Goal: Task Accomplishment & Management: Complete application form

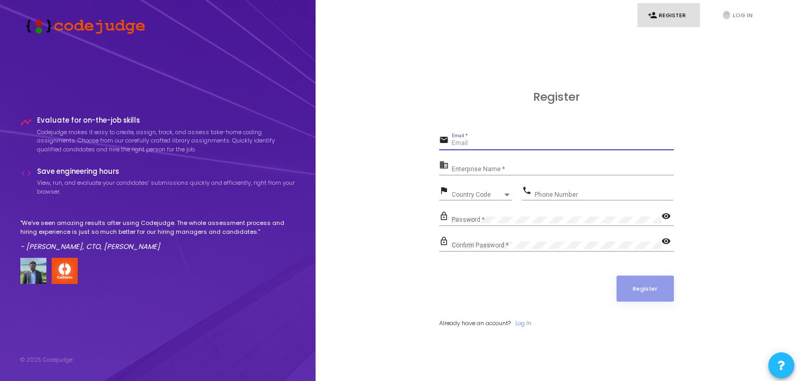
click at [468, 146] on input "Email *" at bounding box center [563, 143] width 222 height 7
paste input "[EMAIL_ADDRESS][DOMAIN_NAME]"
type input "[EMAIL_ADDRESS][DOMAIN_NAME]"
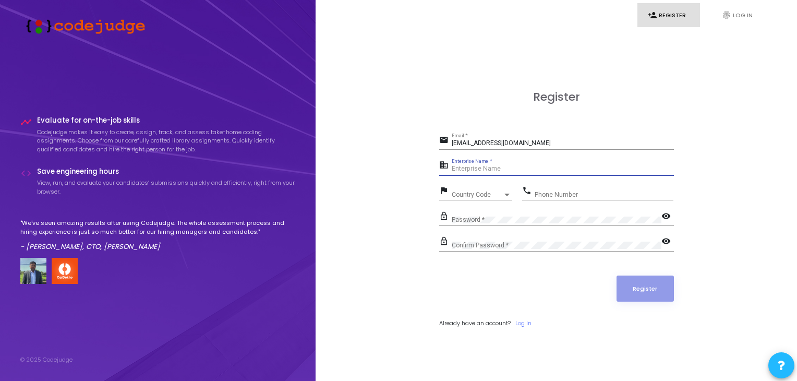
click at [478, 167] on input "Enterprise Name *" at bounding box center [563, 168] width 222 height 7
type input "na"
click at [467, 196] on span "Country Code" at bounding box center [470, 194] width 37 height 7
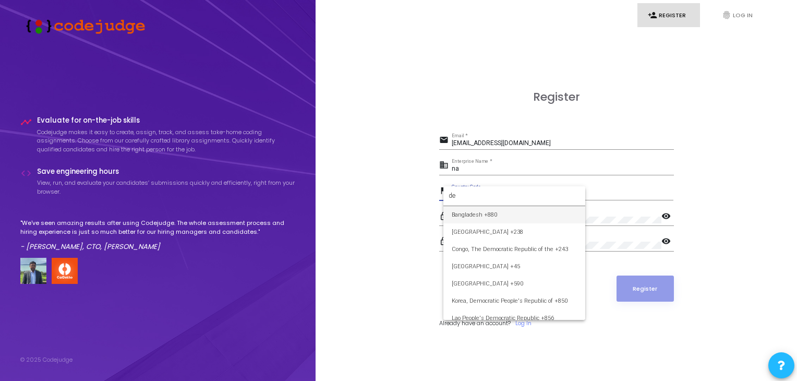
type input "d"
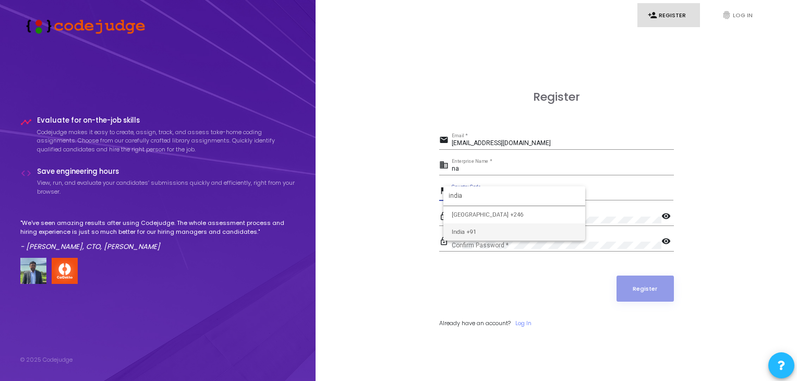
type input "india"
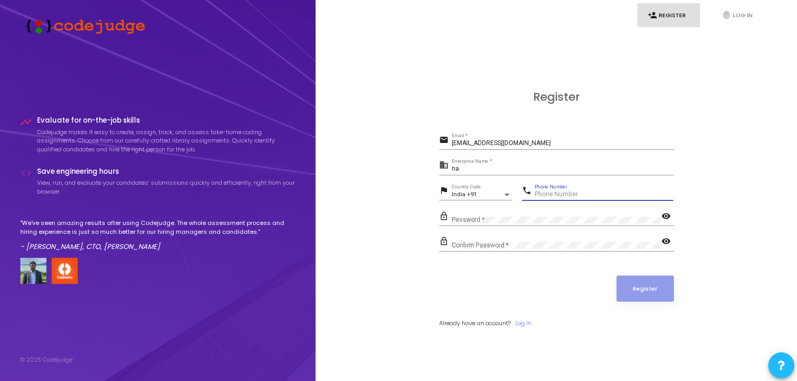
click at [545, 192] on input "Phone Number" at bounding box center [604, 194] width 139 height 7
type input "7357353100"
click at [665, 216] on mat-icon "visibility" at bounding box center [667, 217] width 13 height 13
click at [586, 230] on div "lock_outline Password * visibility_off" at bounding box center [556, 221] width 235 height 24
click at [669, 240] on mat-icon "visibility" at bounding box center [667, 242] width 13 height 13
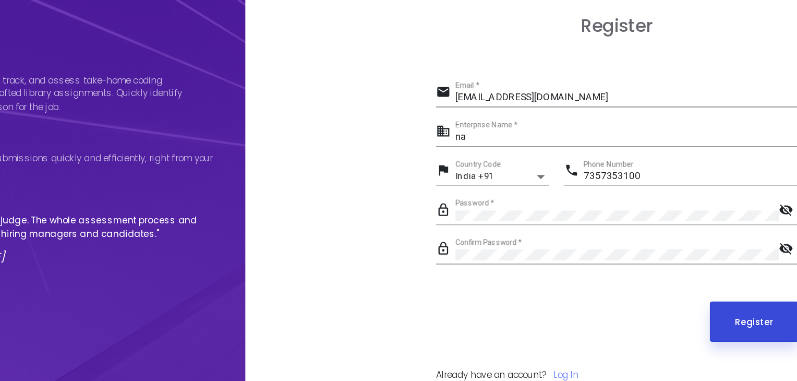
click at [649, 288] on button "Register" at bounding box center [645, 288] width 57 height 26
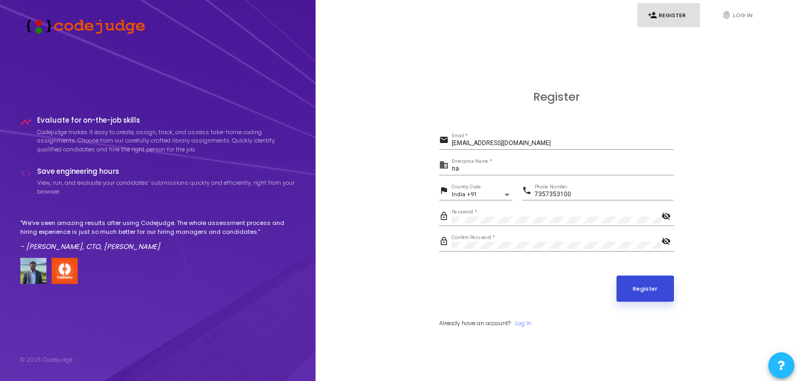
click at [631, 294] on button "Register" at bounding box center [645, 288] width 57 height 26
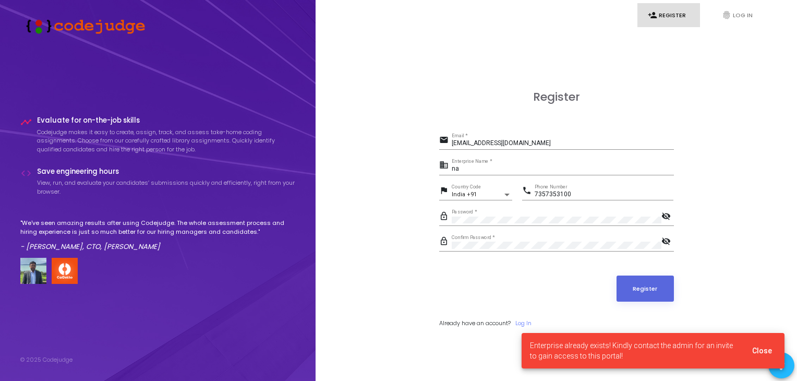
click at [520, 320] on div "Enterprise already exists! Kindly contact the admin for an invite to gain acces…" at bounding box center [653, 350] width 288 height 61
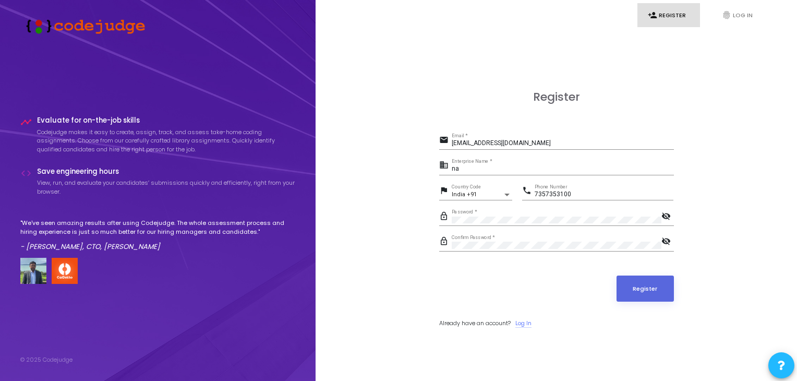
click at [522, 320] on link "Log In" at bounding box center [523, 323] width 16 height 9
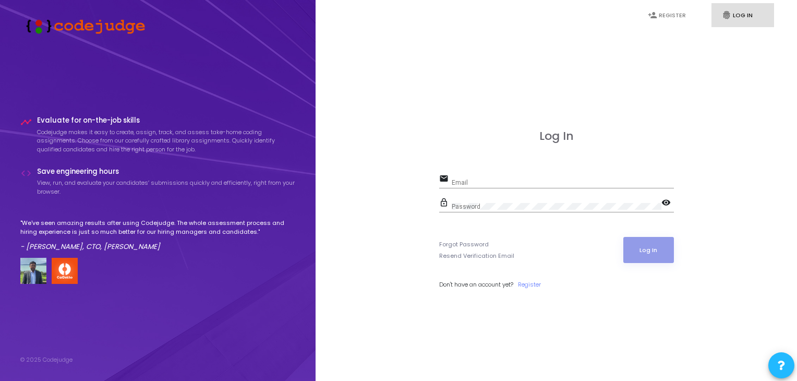
type input "[EMAIL_ADDRESS][DOMAIN_NAME]"
click at [655, 244] on button "Log In" at bounding box center [648, 250] width 51 height 26
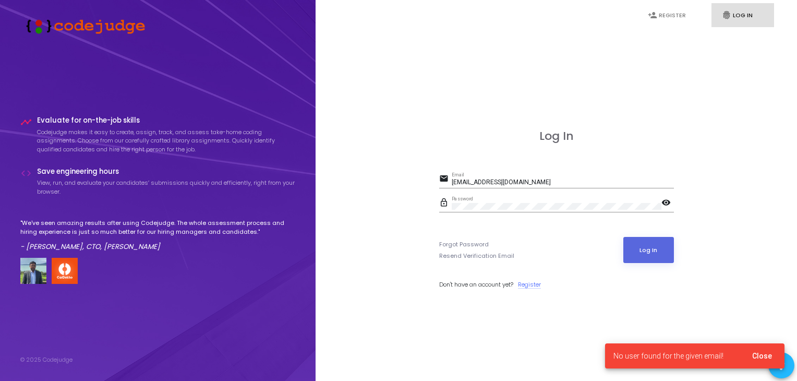
click at [527, 287] on link "Register" at bounding box center [529, 284] width 23 height 9
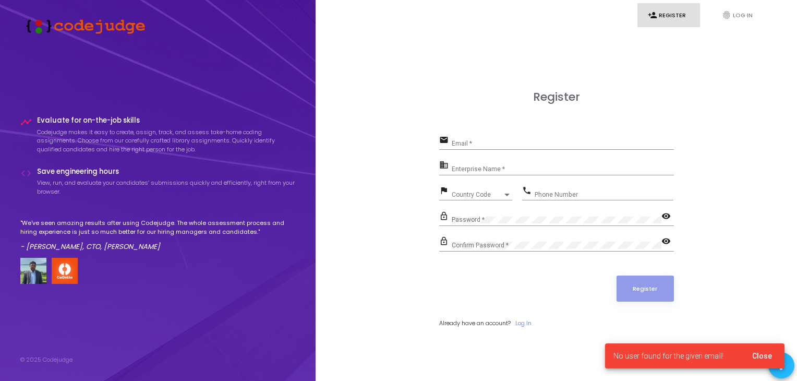
type input "[EMAIL_ADDRESS][DOMAIN_NAME]"
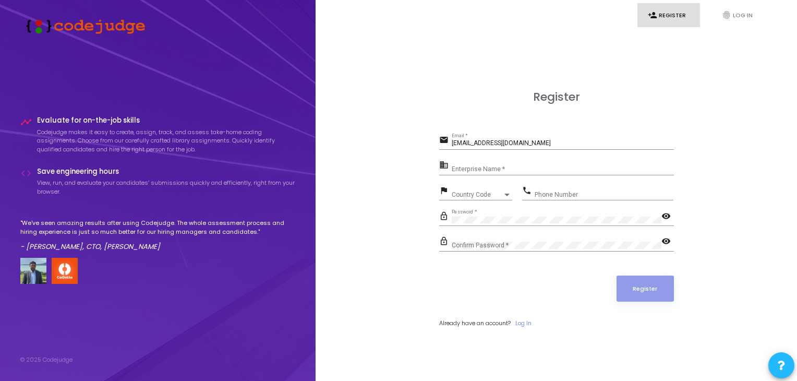
click at [493, 164] on div "Enterprise Name *" at bounding box center [563, 167] width 222 height 16
click at [493, 167] on input "na" at bounding box center [563, 168] width 222 height 7
type input "na"
click at [492, 189] on div "Country Code Country Code" at bounding box center [482, 192] width 61 height 16
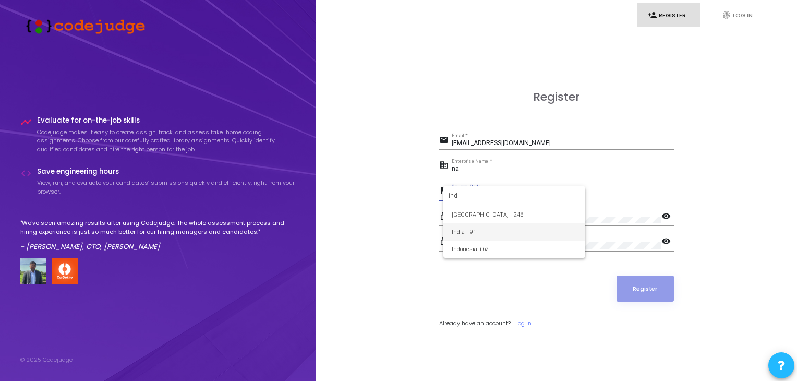
type input "ind"
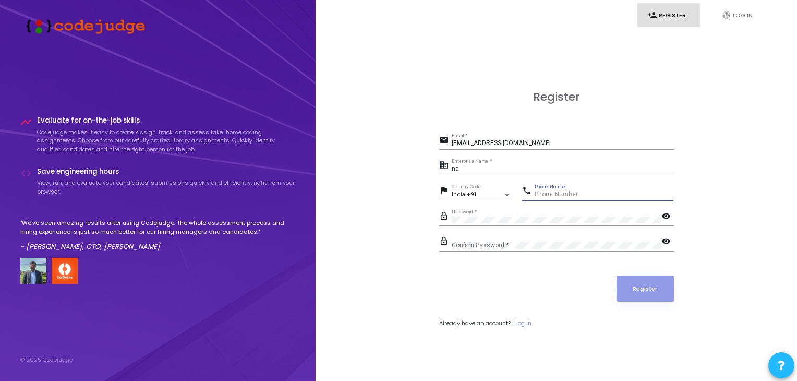
click at [549, 195] on input "Phone Number" at bounding box center [604, 194] width 139 height 7
type input "7357353100"
click at [487, 248] on div "Confirm Password *" at bounding box center [557, 243] width 210 height 16
click at [648, 289] on button "Register" at bounding box center [645, 288] width 57 height 26
